Goal: Information Seeking & Learning: Check status

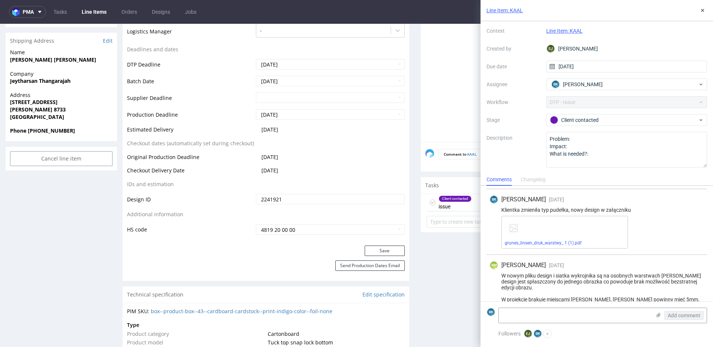
scroll to position [222, 0]
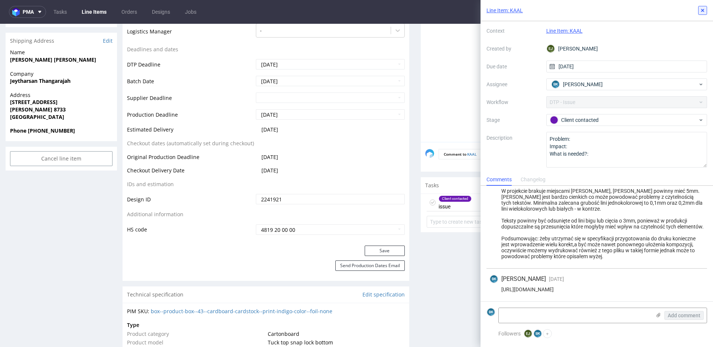
click at [702, 9] on icon at bounding box center [702, 10] width 6 height 6
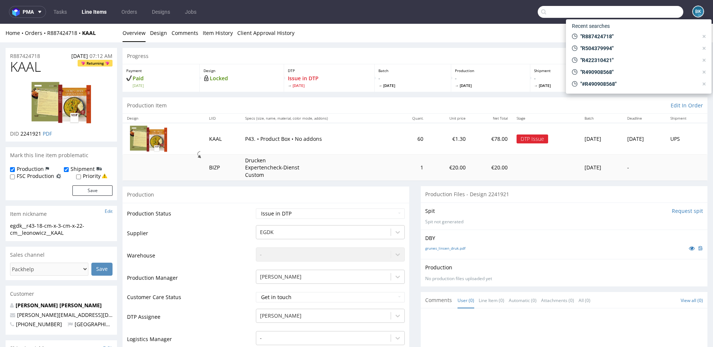
click at [632, 15] on input "text" at bounding box center [609, 12] width 145 height 12
paste input "[EMAIL_ADDRESS][DOMAIN_NAME]"
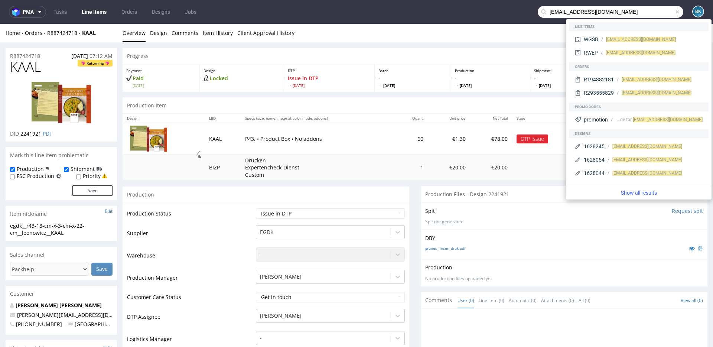
type input "[EMAIL_ADDRESS][DOMAIN_NAME]"
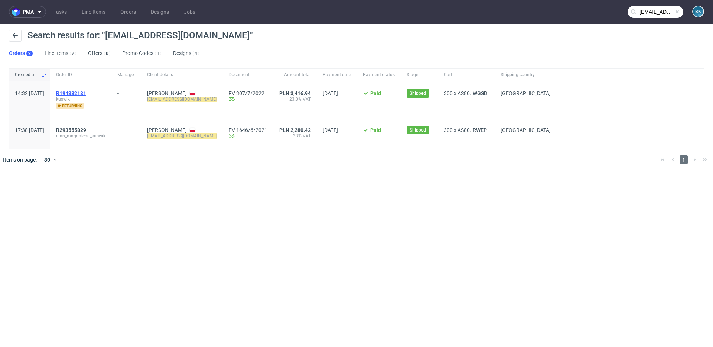
click at [86, 92] on span "R194382181" at bounding box center [71, 93] width 30 height 6
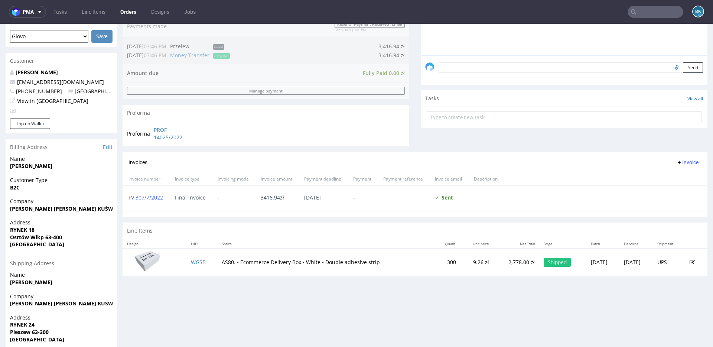
scroll to position [225, 0]
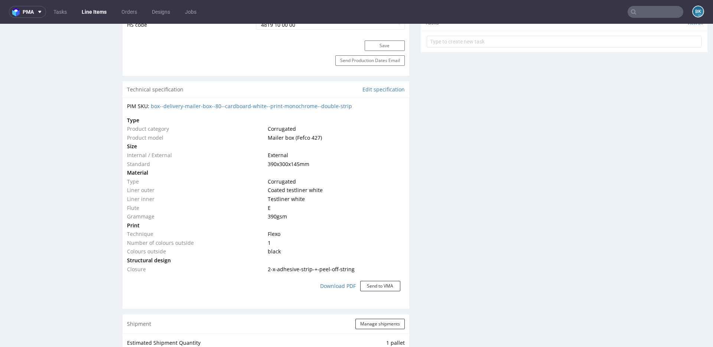
scroll to position [463, 0]
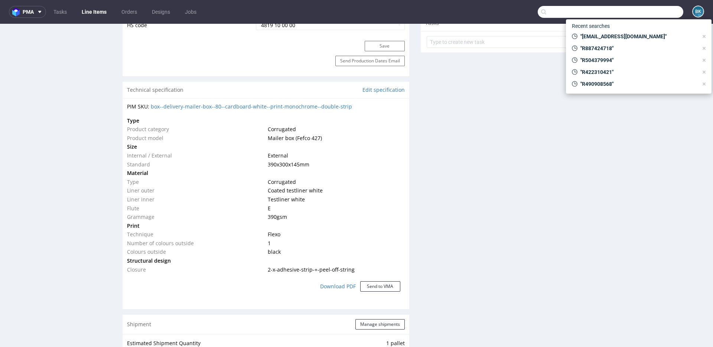
click at [637, 12] on input "text" at bounding box center [609, 12] width 145 height 12
paste input "R734664040"
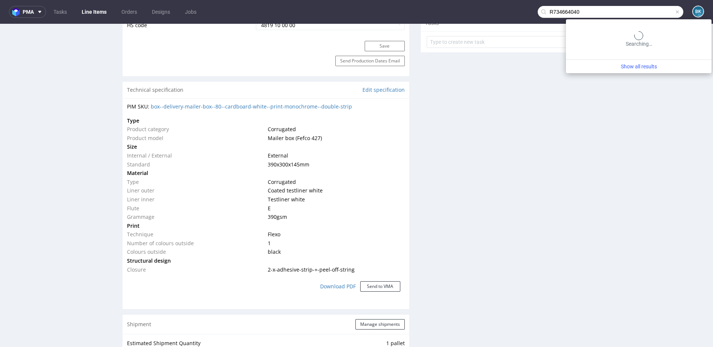
type input "R734664040"
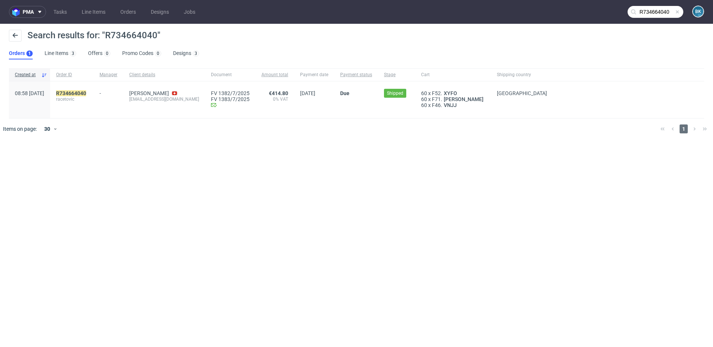
click at [88, 96] on span "racetovic" at bounding box center [72, 99] width 32 height 6
click at [86, 94] on mark "R734664040" at bounding box center [71, 93] width 30 height 6
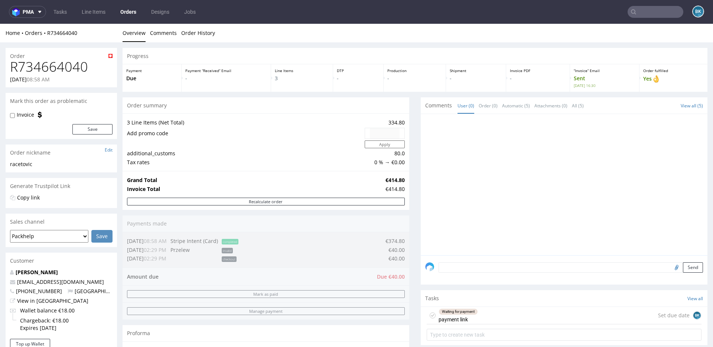
click at [68, 65] on h1 "R734664040" at bounding box center [61, 66] width 102 height 15
copy h1 "R734664040"
click at [645, 13] on input "text" at bounding box center [655, 12] width 56 height 12
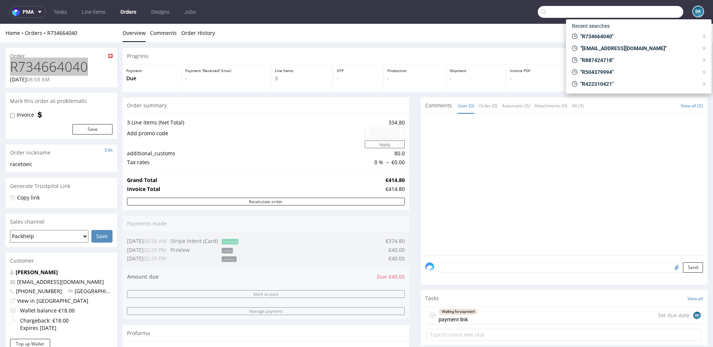
paste input "[EMAIL_ADDRESS][DOMAIN_NAME]"
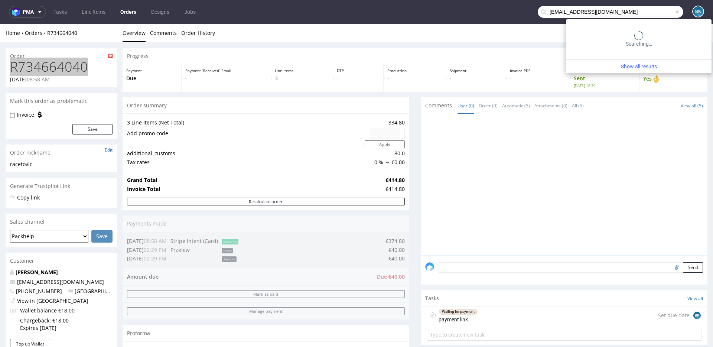
type input "[EMAIL_ADDRESS][DOMAIN_NAME]"
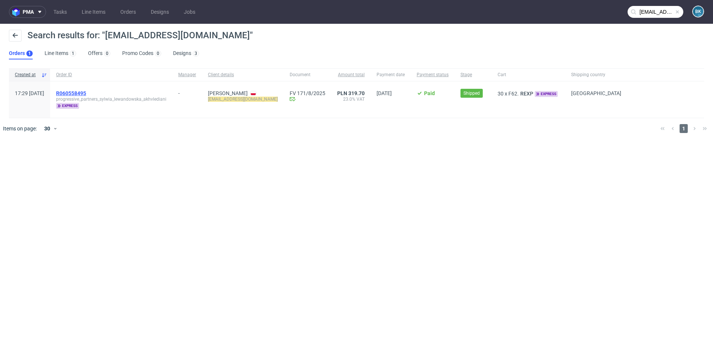
click at [86, 93] on span "R060558495" at bounding box center [71, 93] width 30 height 6
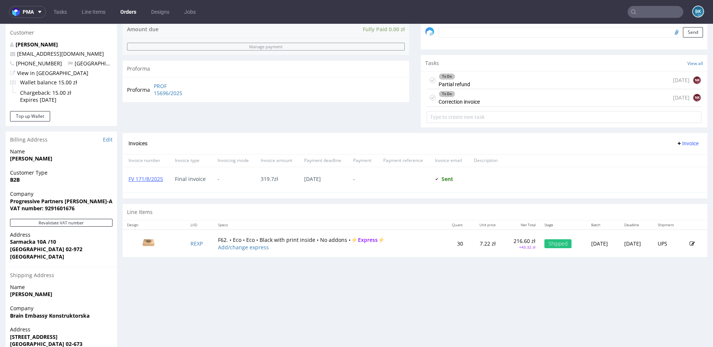
scroll to position [273, 0]
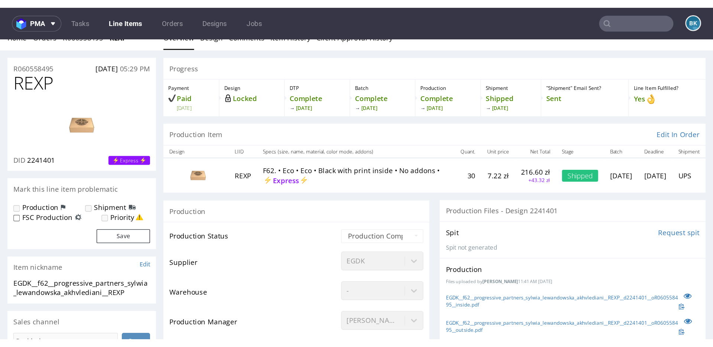
scroll to position [11, 0]
